Goal: Find specific page/section: Find specific page/section

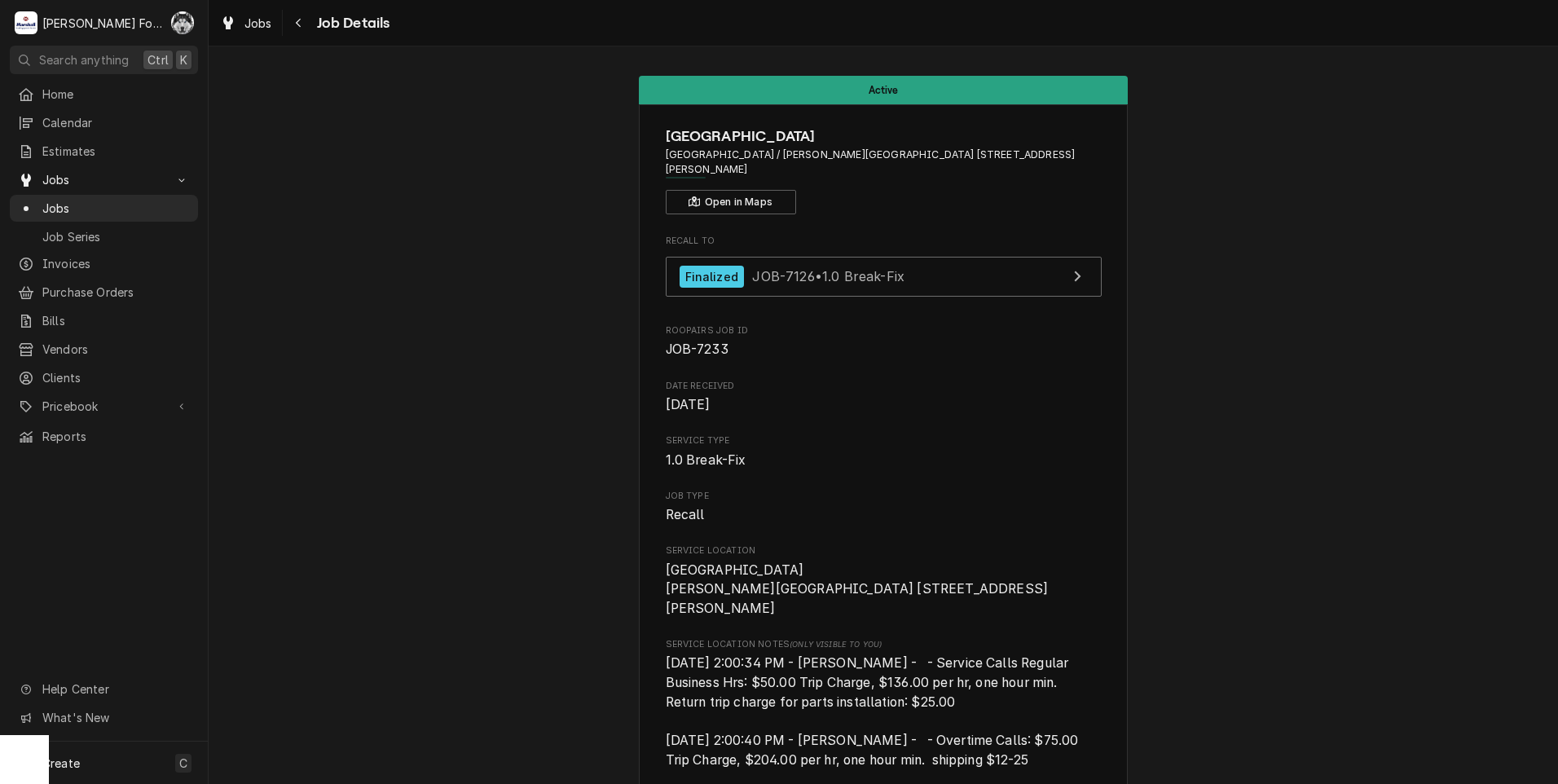
scroll to position [2031, 0]
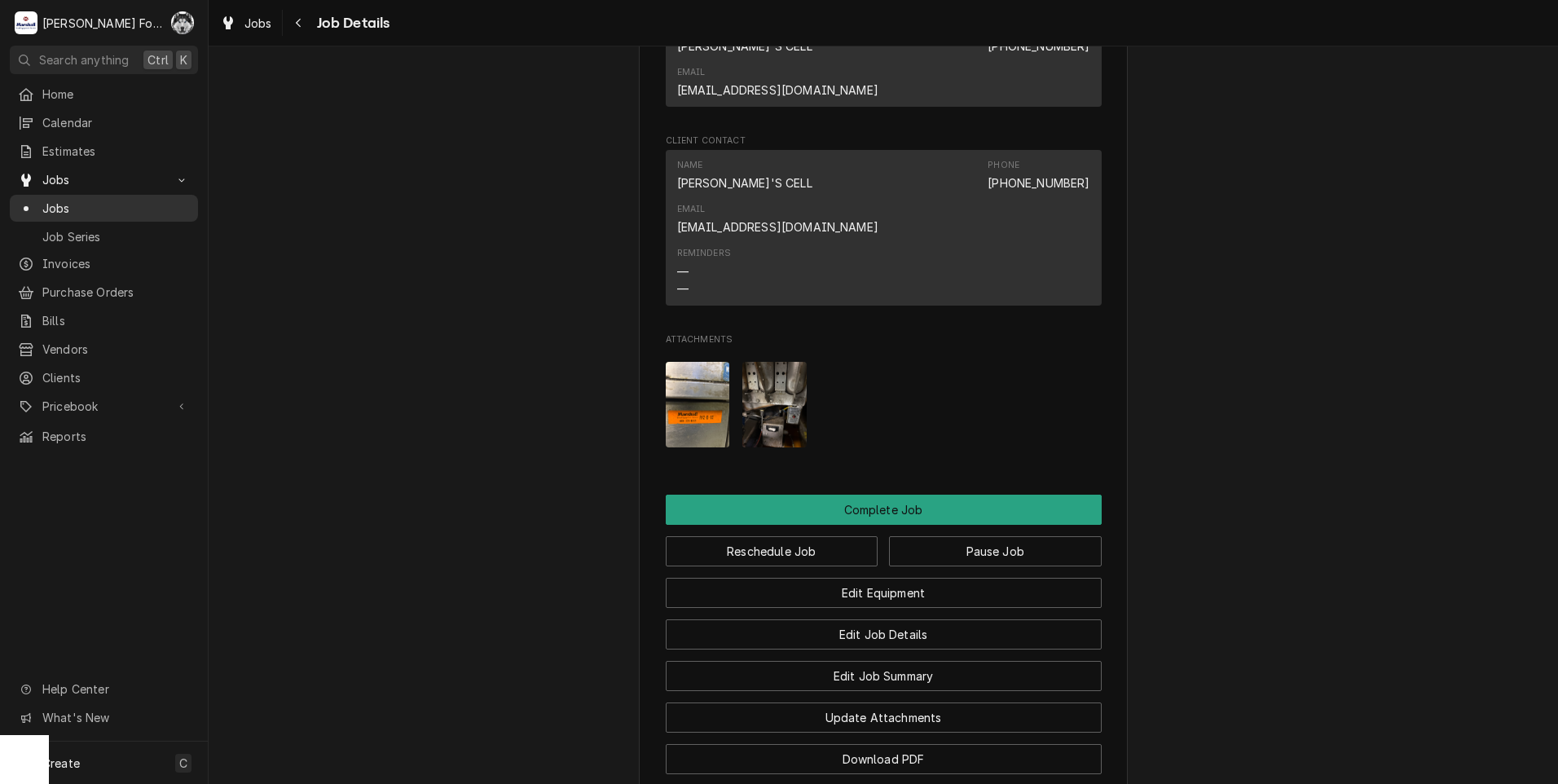
click at [65, 201] on span "Jobs" at bounding box center [116, 208] width 148 height 17
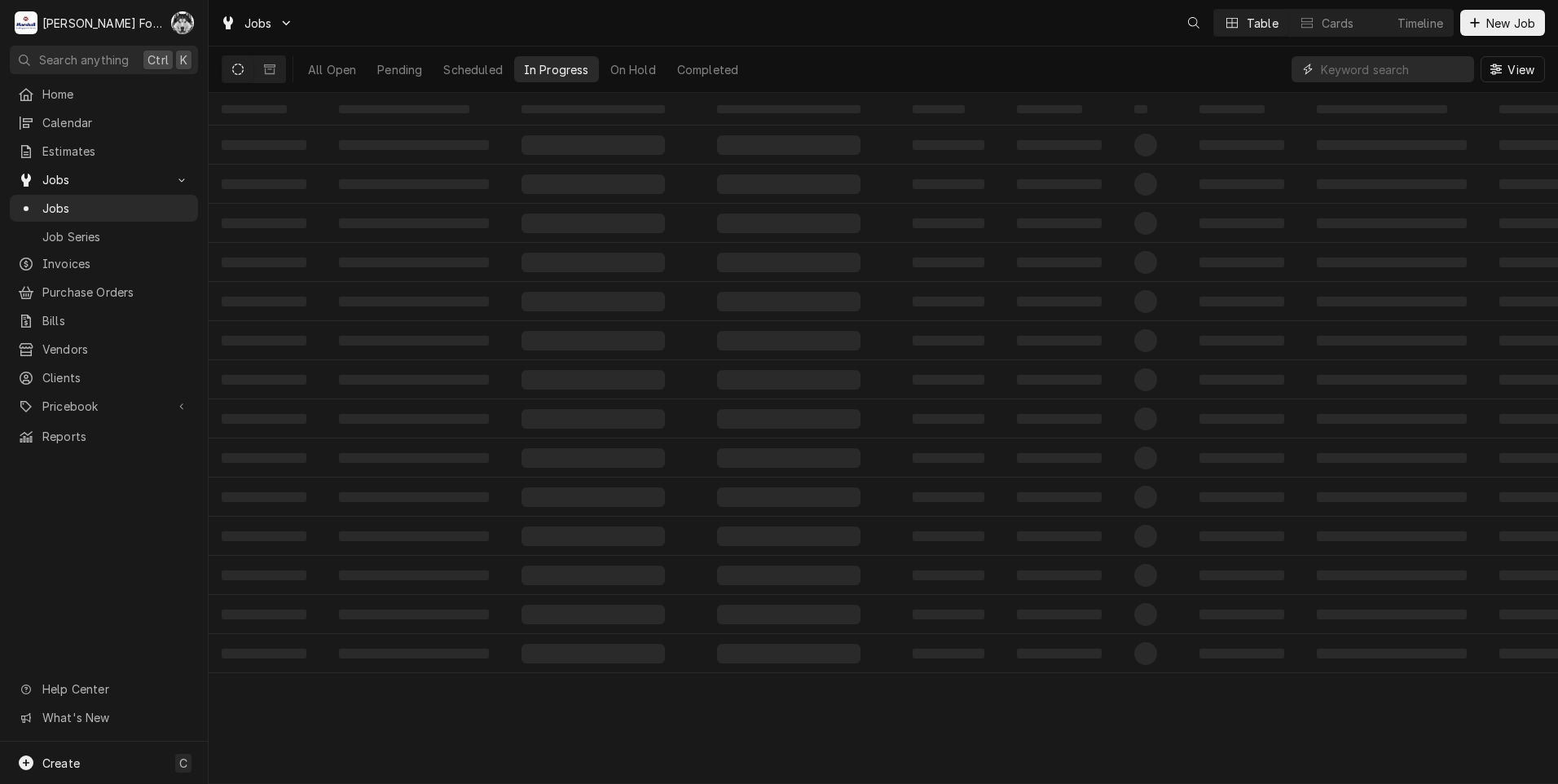
click at [1347, 76] on input "Dynamic Content Wrapper" at bounding box center [1393, 69] width 145 height 26
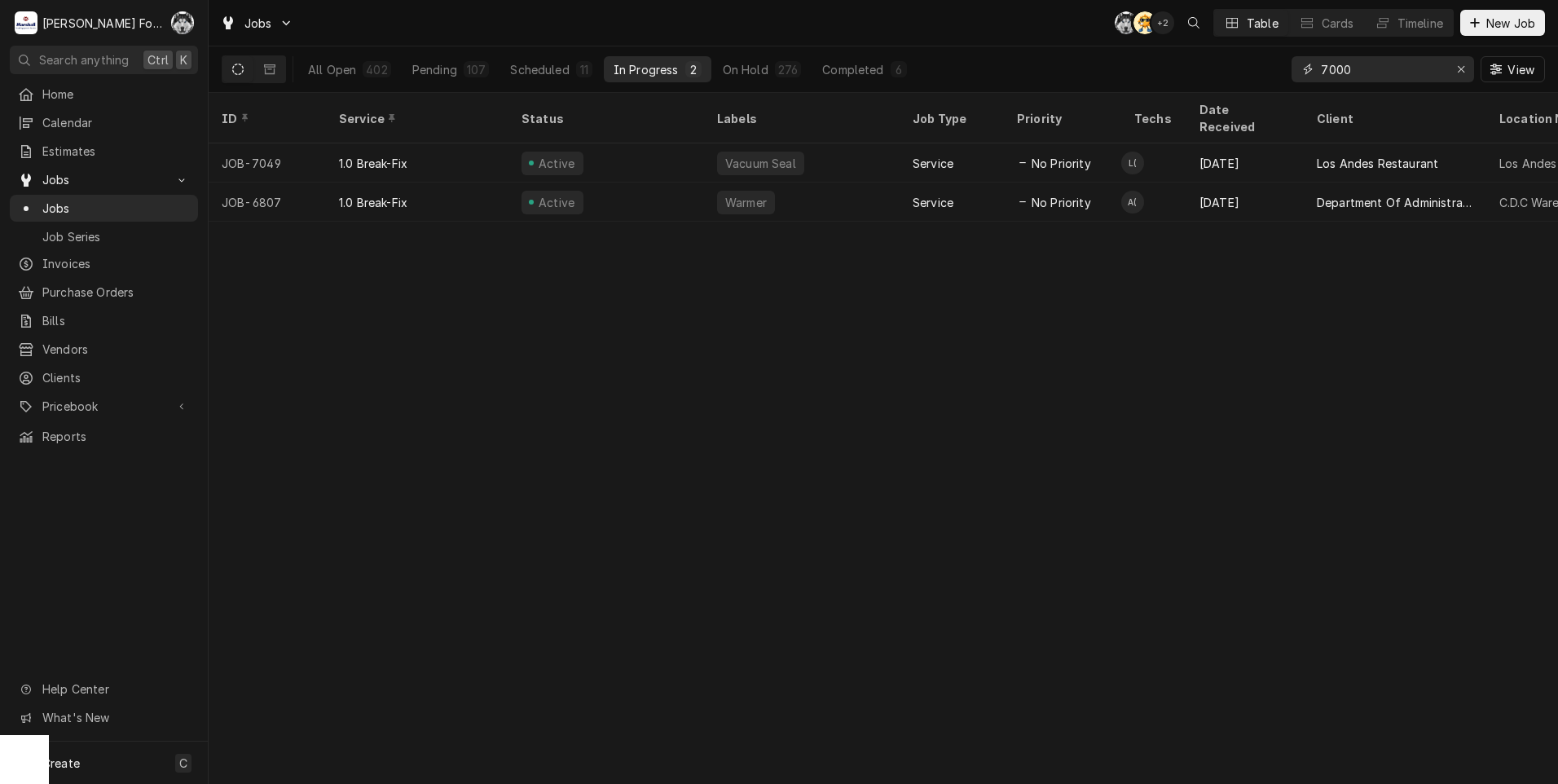
type input "7000"
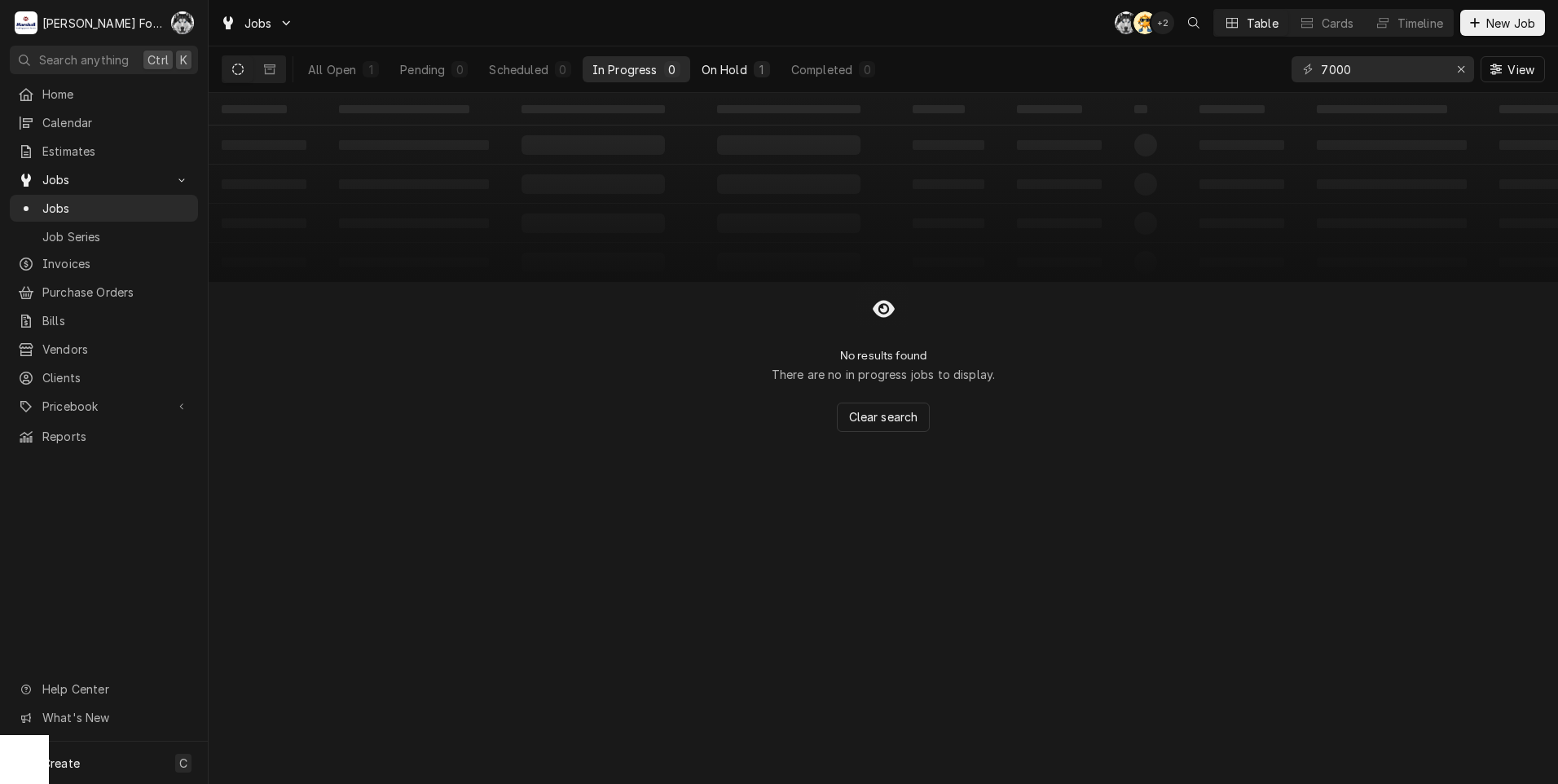
click at [711, 62] on div "On Hold" at bounding box center [724, 69] width 46 height 17
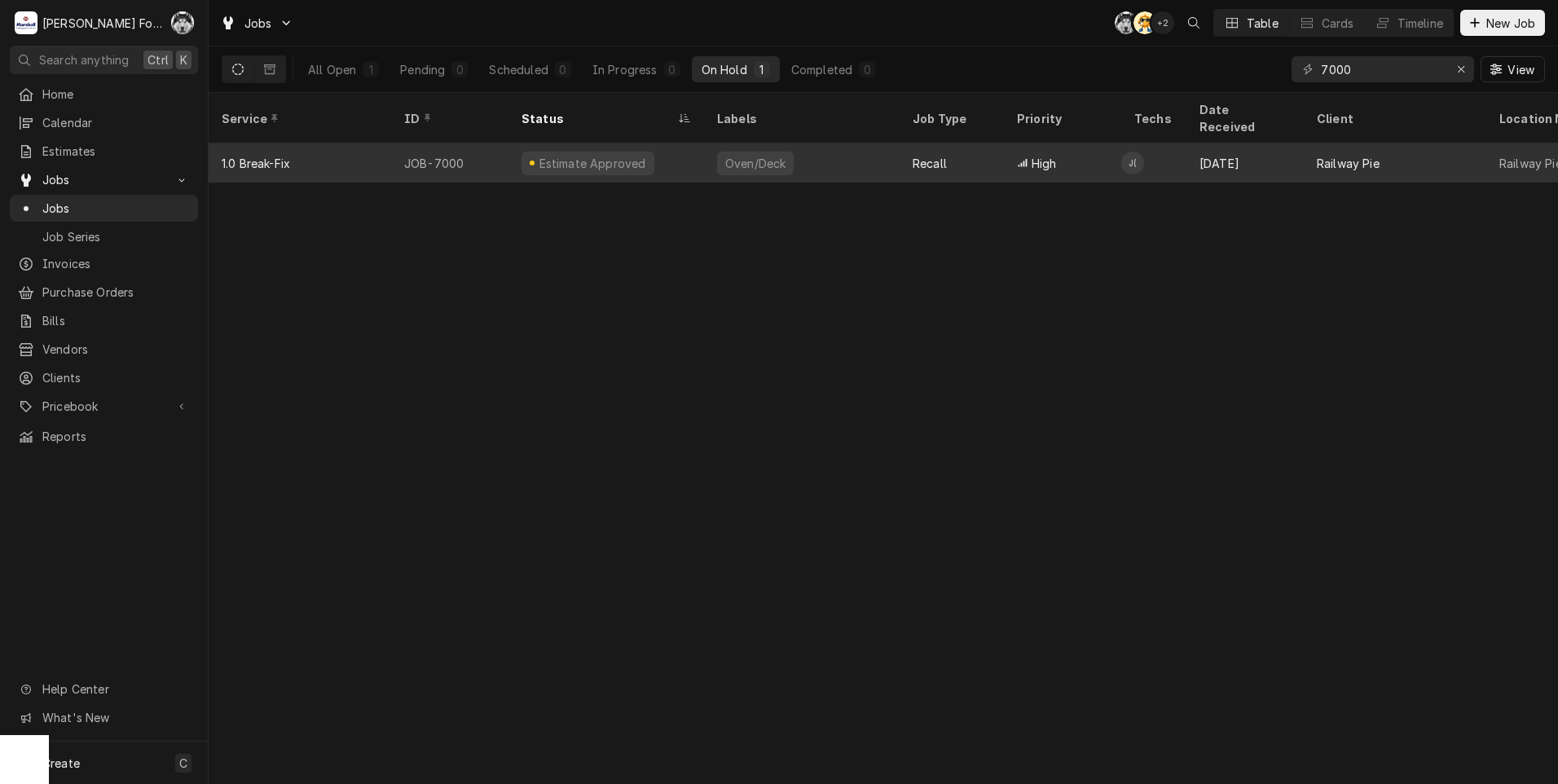
click at [725, 154] on div "Oven/Deck" at bounding box center [755, 163] width 64 height 17
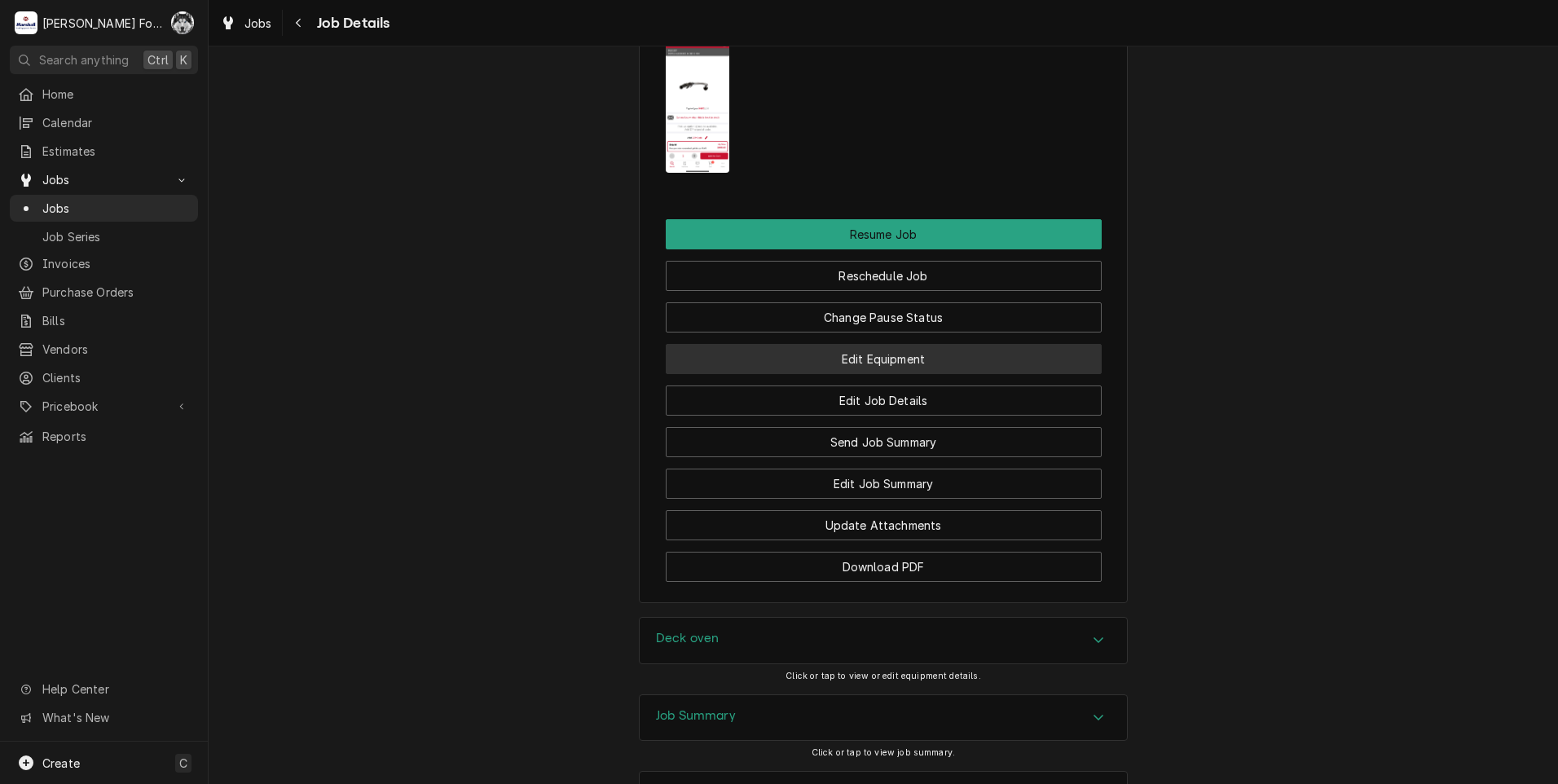
scroll to position [2041, 0]
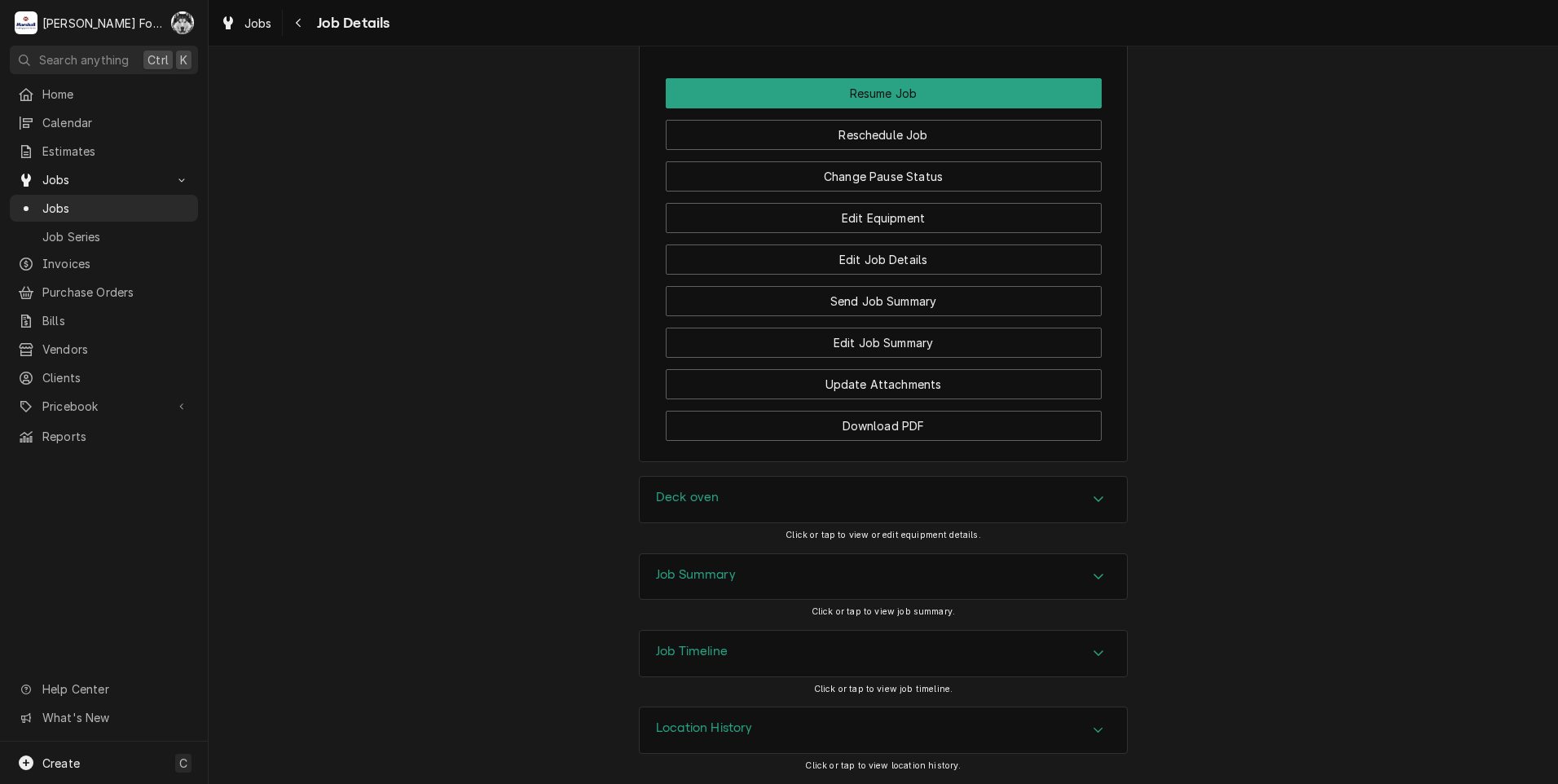
click at [747, 500] on div "Deck oven" at bounding box center [883, 499] width 488 height 46
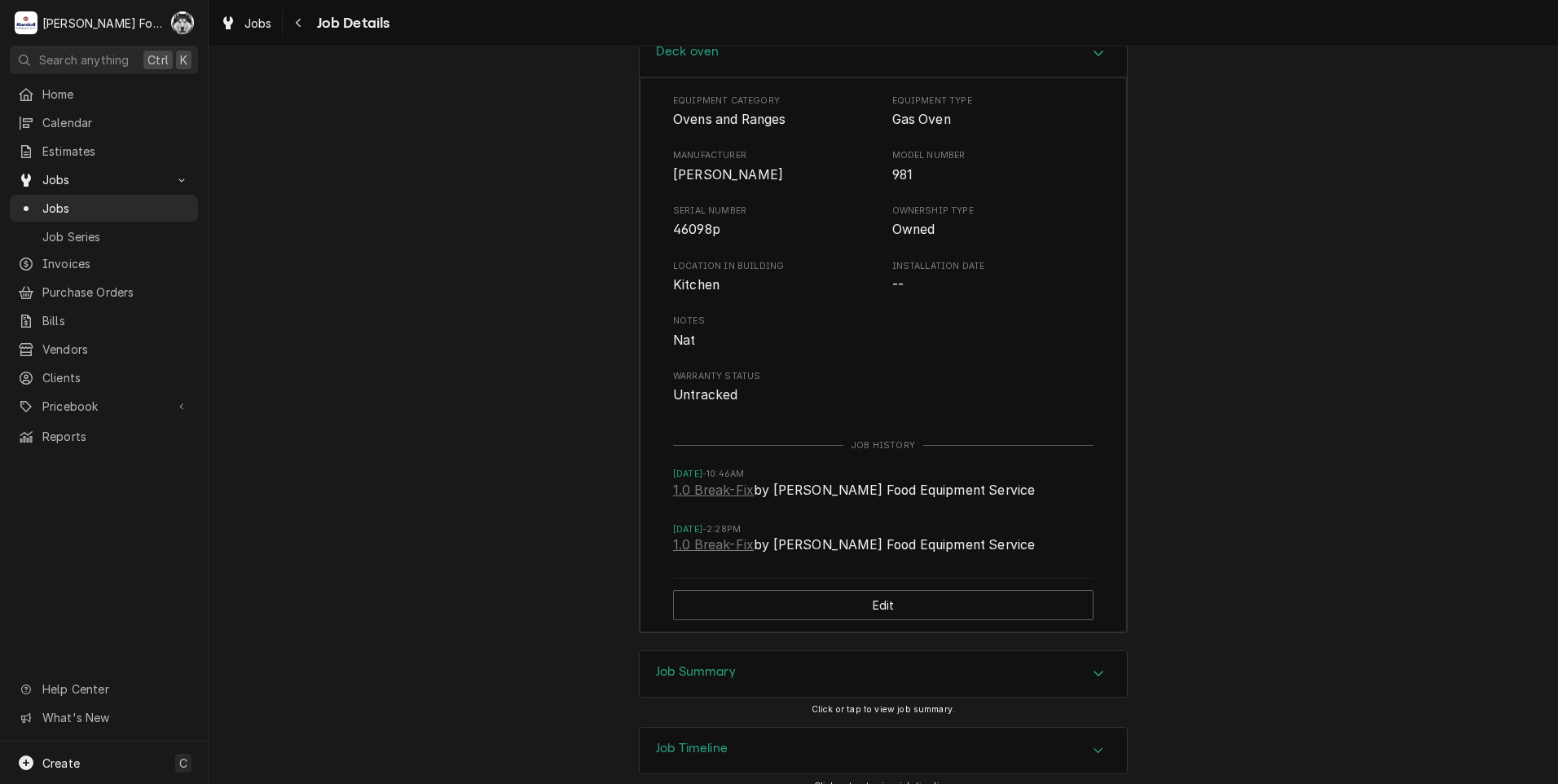
scroll to position [2584, 0]
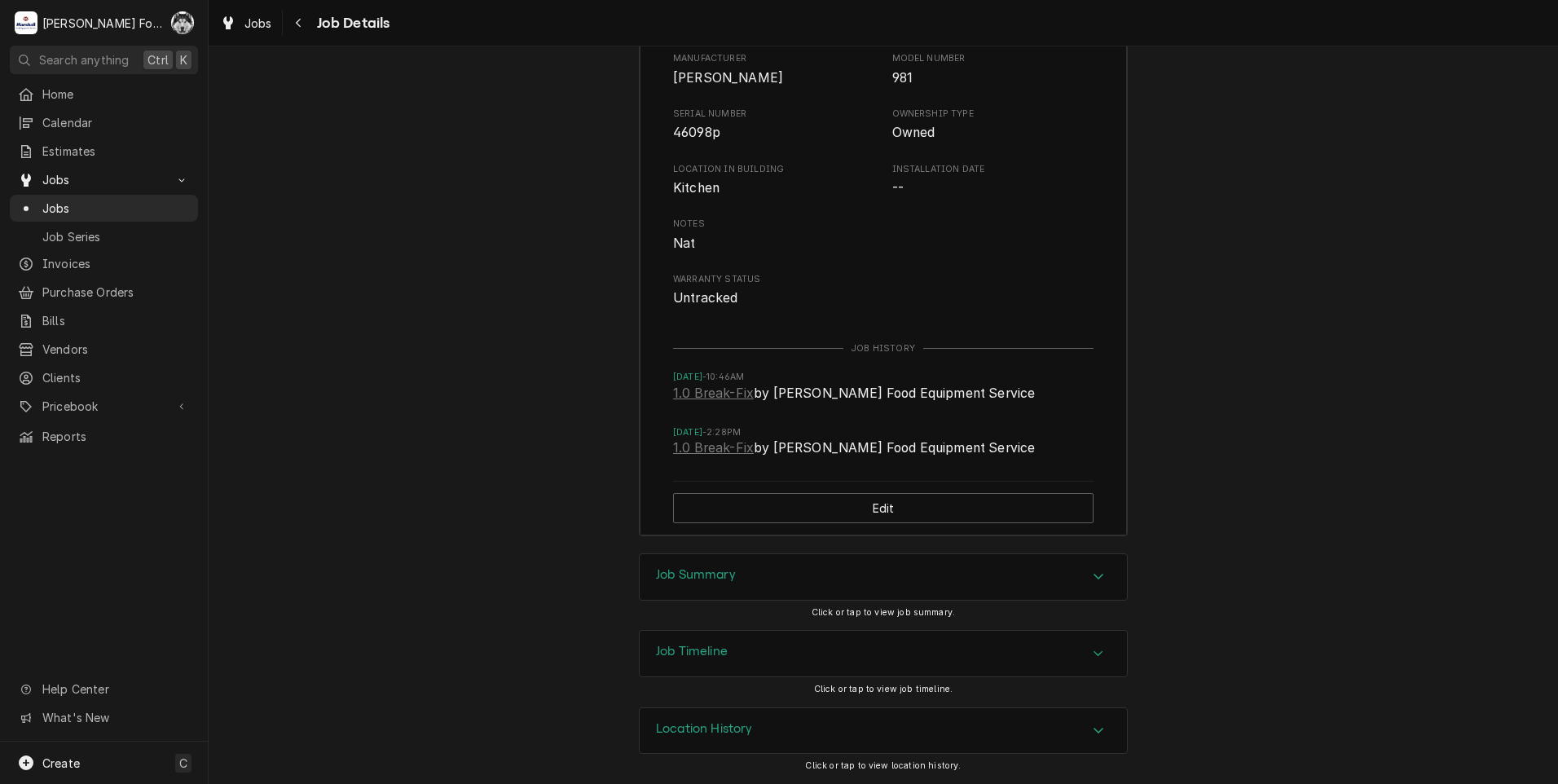
click at [753, 587] on div "Job Summary" at bounding box center [883, 576] width 488 height 46
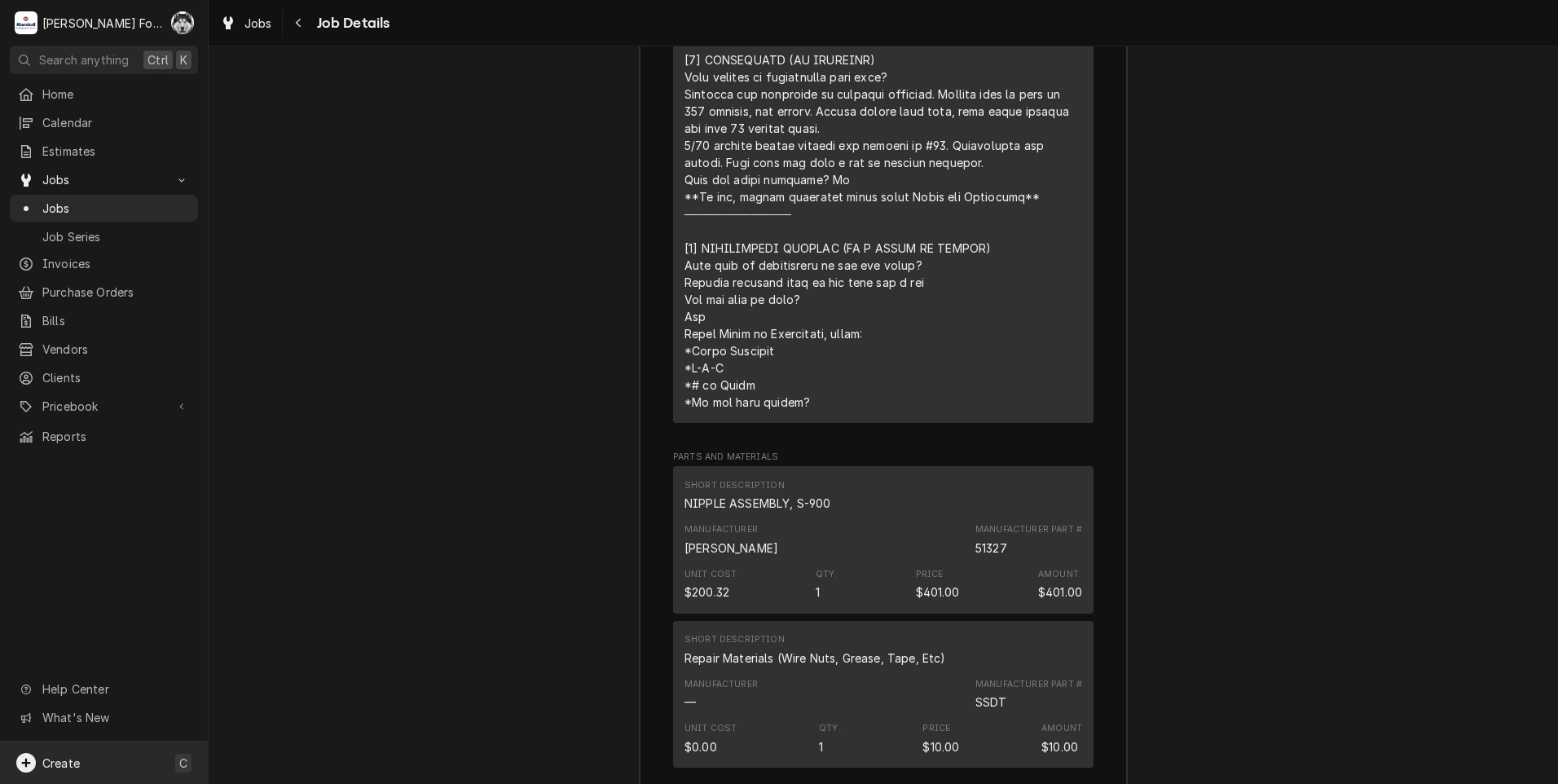
scroll to position [3673, 0]
